Goal: Find specific page/section: Find specific page/section

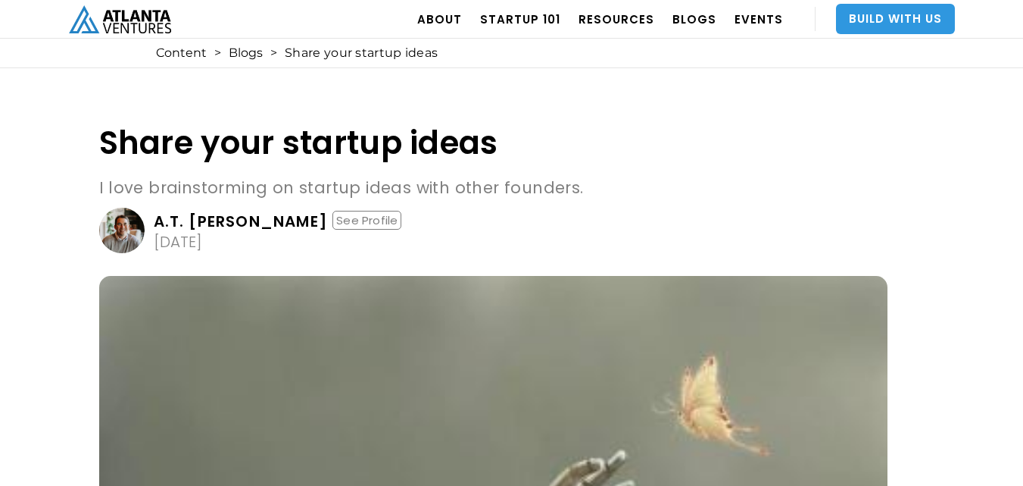
click at [879, 22] on link "Build With Us" at bounding box center [895, 19] width 119 height 30
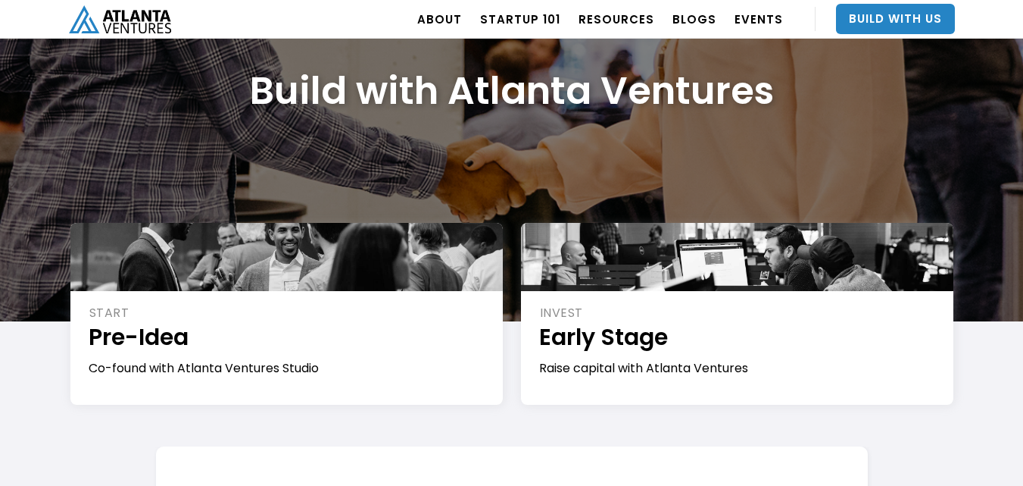
scroll to position [161, 0]
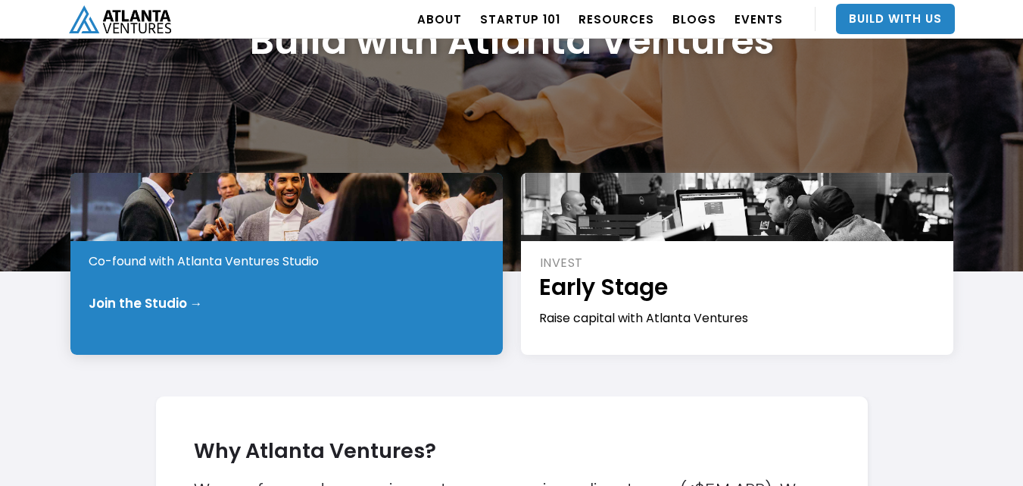
click at [170, 305] on div "Join the Studio →" at bounding box center [146, 302] width 114 height 15
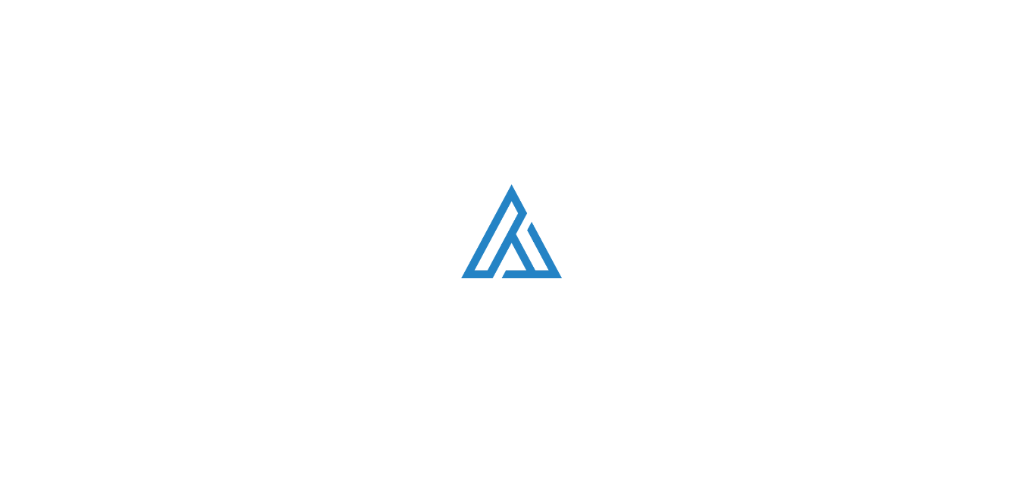
scroll to position [161, 0]
